Goal: Information Seeking & Learning: Find specific fact

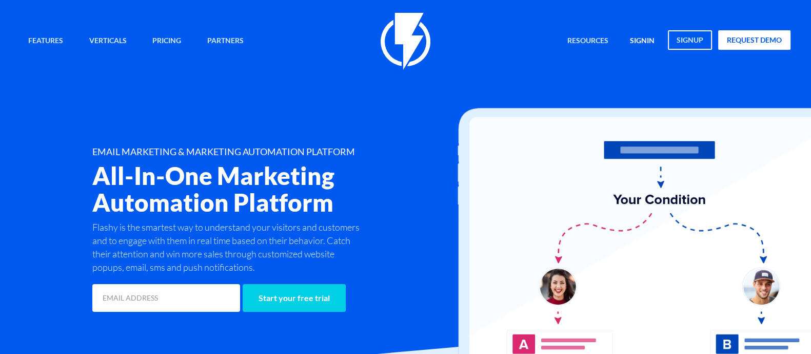
click at [643, 40] on link "signin" at bounding box center [642, 41] width 40 height 22
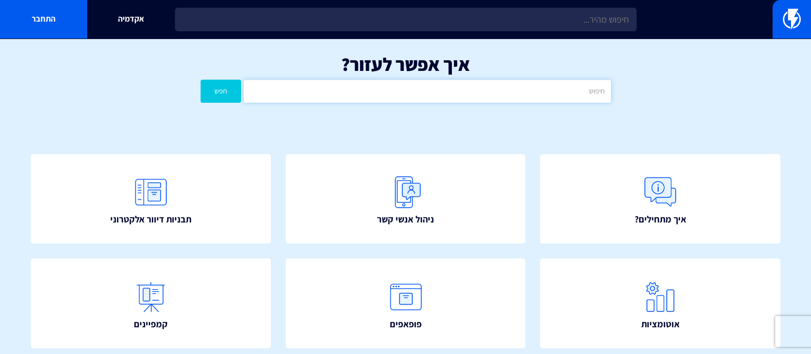
click at [504, 95] on input "text" at bounding box center [427, 91] width 367 height 23
type input "ביקורות"
click at [209, 93] on button "חפש" at bounding box center [221, 91] width 41 height 23
